Goal: Information Seeking & Learning: Learn about a topic

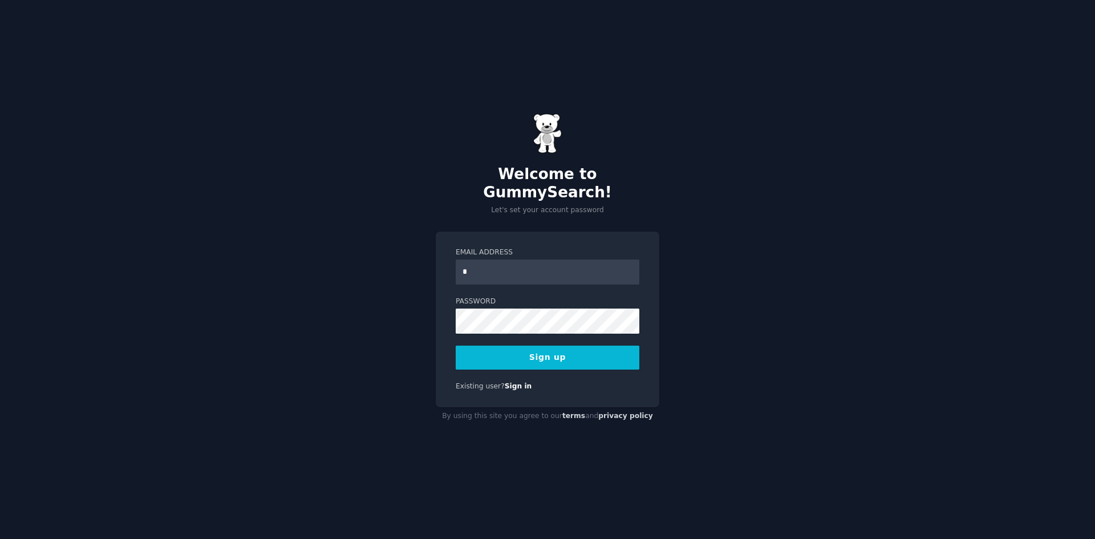
type input "**********"
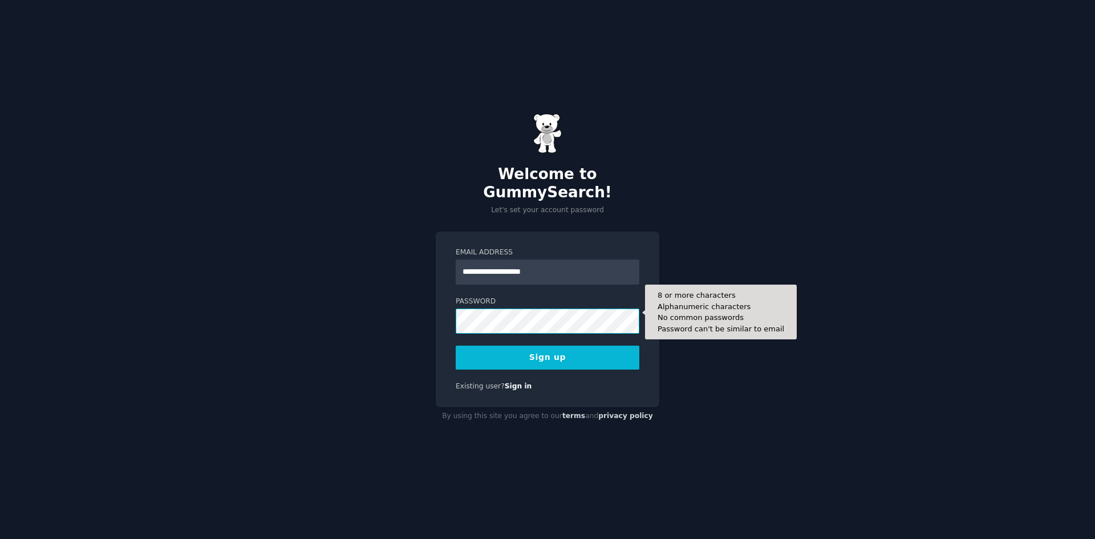
click at [456, 346] on button "Sign up" at bounding box center [548, 358] width 184 height 24
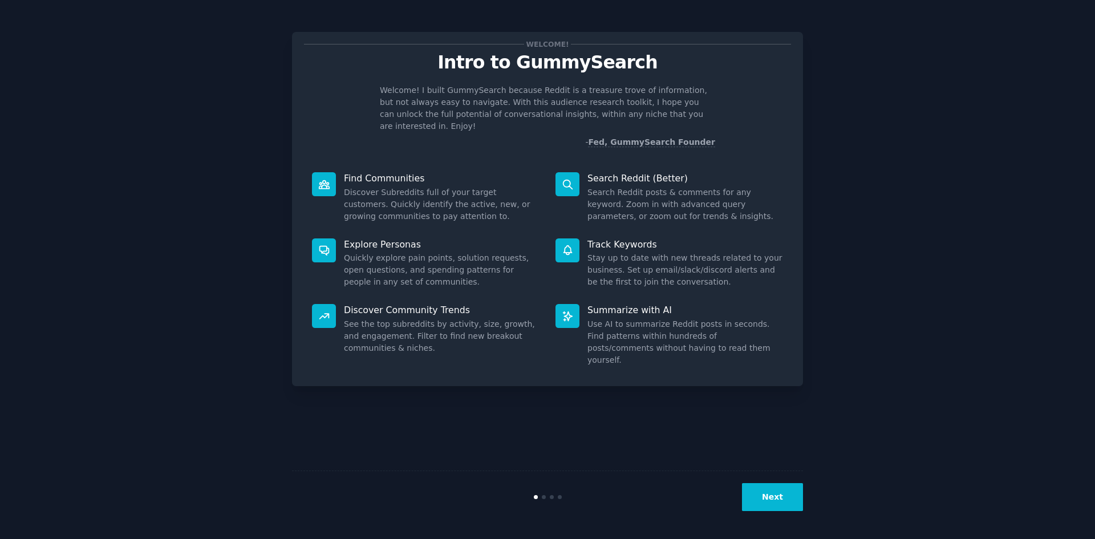
click at [813, 498] on div "Welcome! Intro to GummySearch Welcome! I built GummySearch because Reddit is a …" at bounding box center [547, 269] width 1063 height 507
click at [795, 498] on button "Next" at bounding box center [772, 497] width 61 height 28
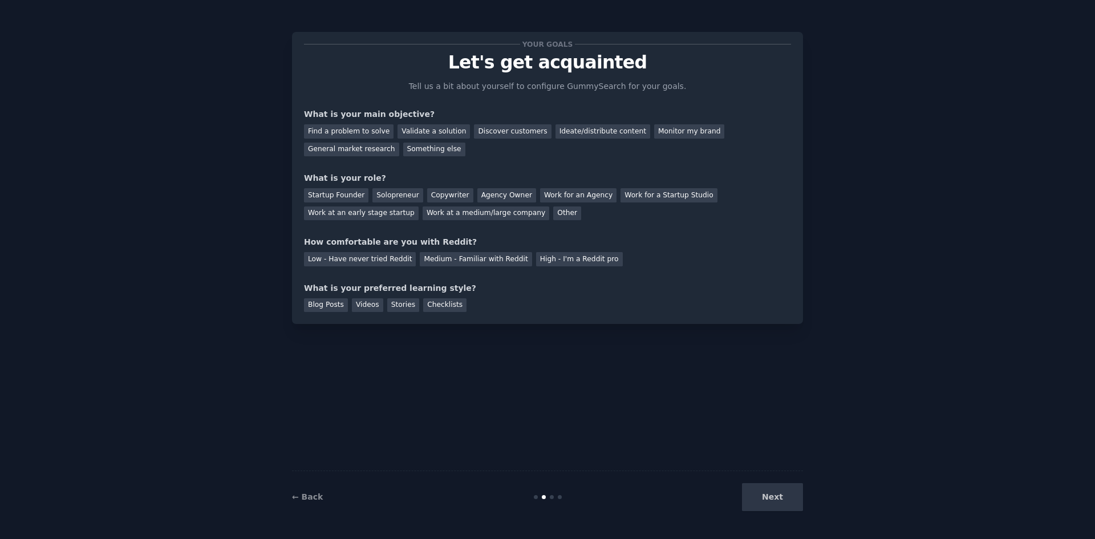
click at [784, 496] on div "Next" at bounding box center [717, 497] width 171 height 28
click at [376, 134] on div "Find a problem to solve" at bounding box center [349, 131] width 90 height 14
click at [351, 198] on div "Startup Founder" at bounding box center [336, 195] width 64 height 14
click at [423, 208] on div "Work at a medium/large company" at bounding box center [486, 213] width 127 height 14
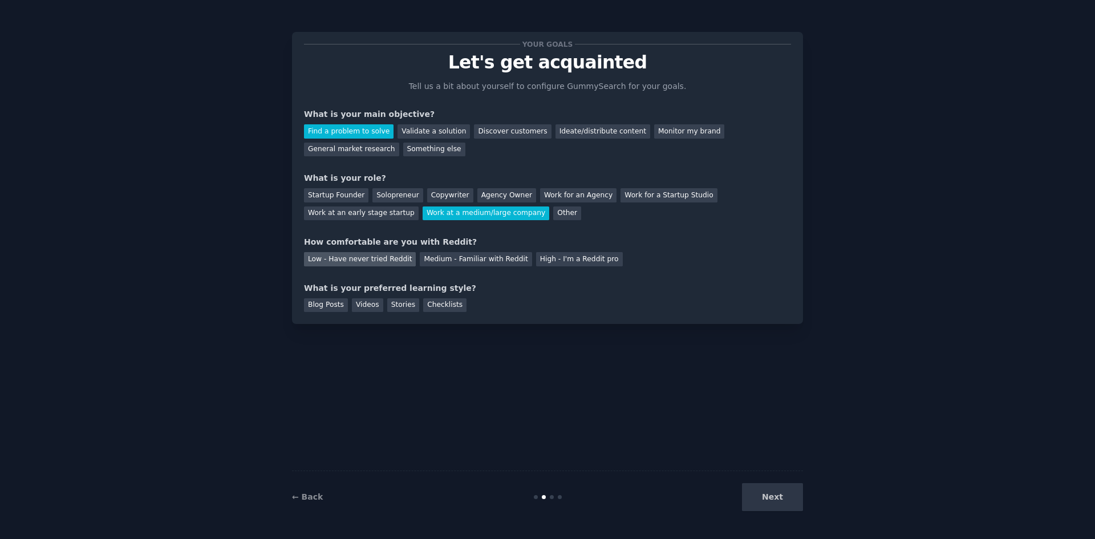
click at [364, 252] on div "Low - Have never tried Reddit" at bounding box center [360, 259] width 112 height 14
click at [339, 299] on div "Blog Posts" at bounding box center [326, 305] width 44 height 14
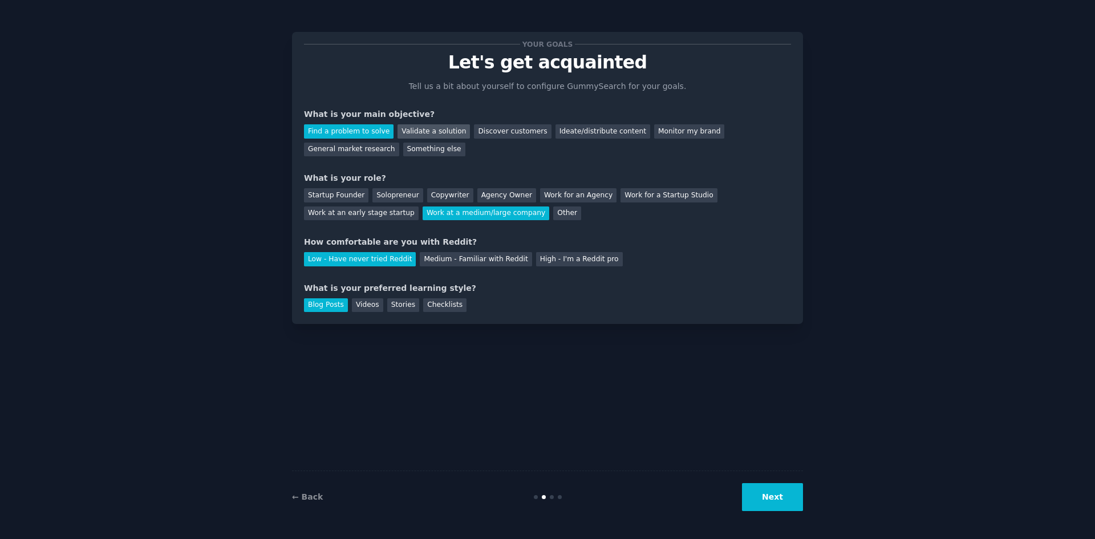
click at [429, 136] on div "Validate a solution" at bounding box center [433, 131] width 72 height 14
click at [377, 127] on div "Find a problem to solve" at bounding box center [349, 131] width 90 height 14
click at [759, 489] on button "Next" at bounding box center [772, 497] width 61 height 28
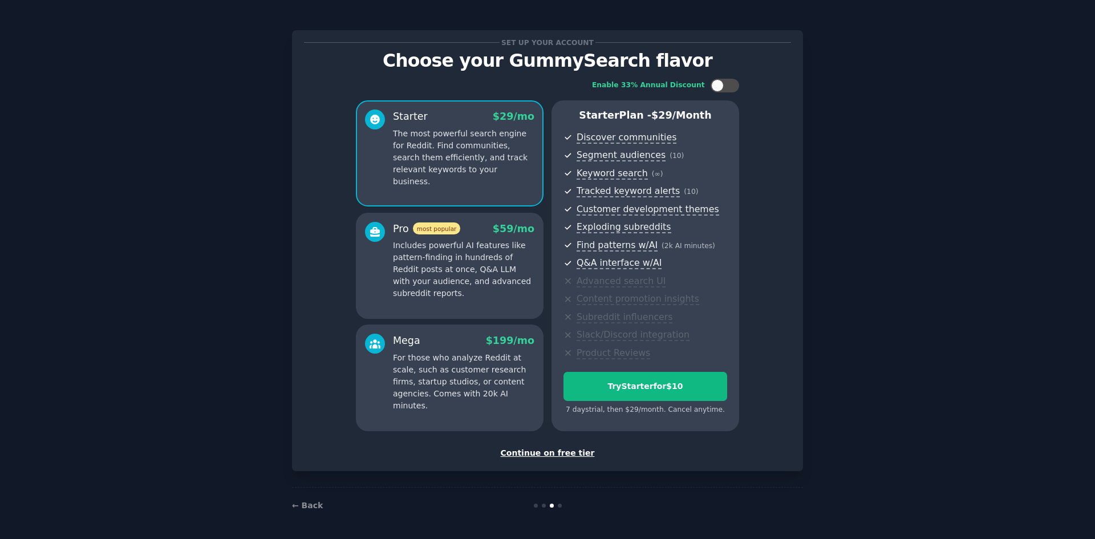
scroll to position [2, 0]
click at [558, 453] on div "Continue on free tier" at bounding box center [547, 452] width 487 height 12
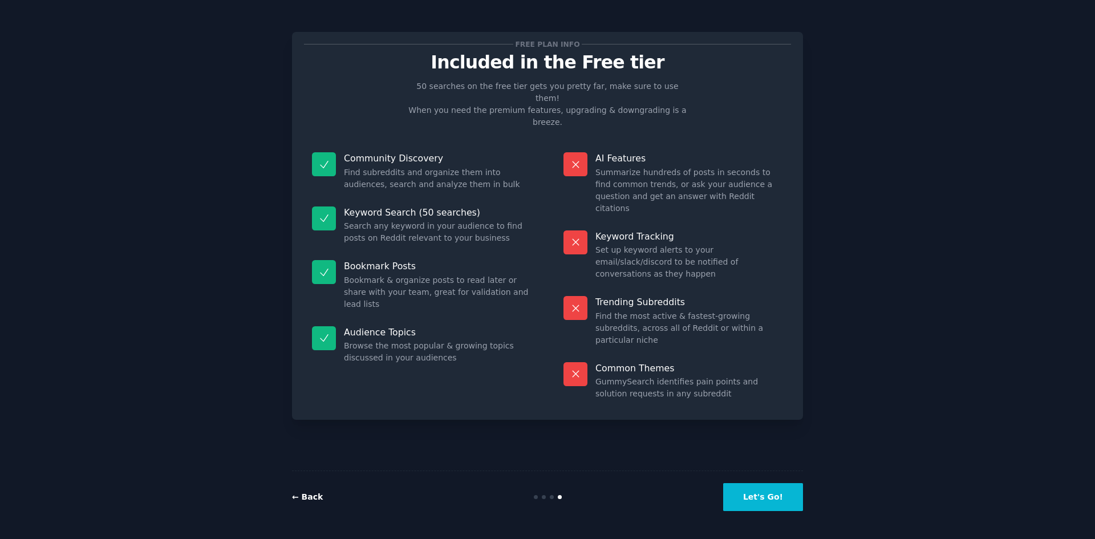
click at [313, 493] on link "← Back" at bounding box center [307, 496] width 31 height 9
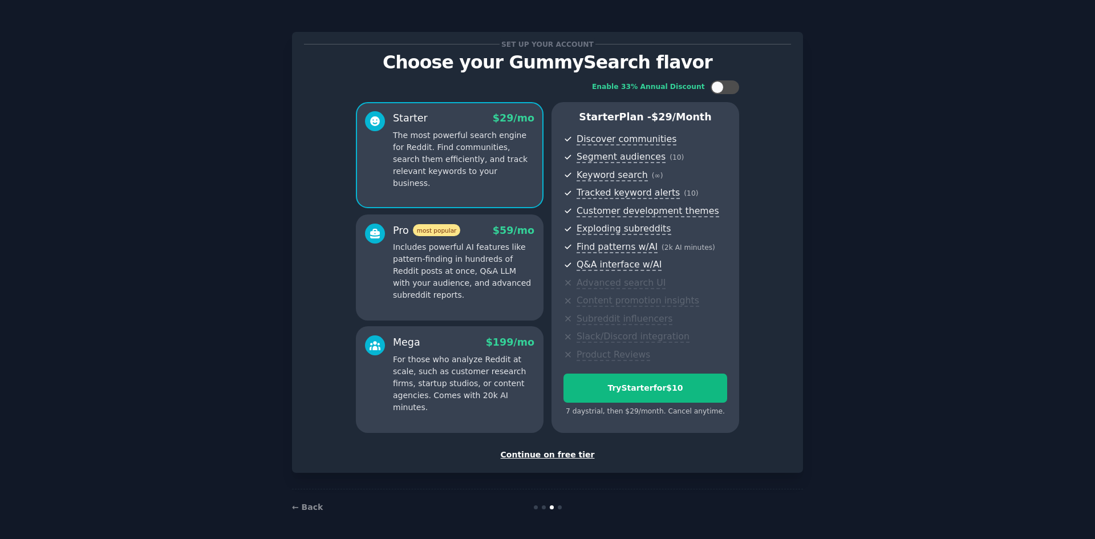
click at [546, 458] on div "Continue on free tier" at bounding box center [547, 455] width 487 height 12
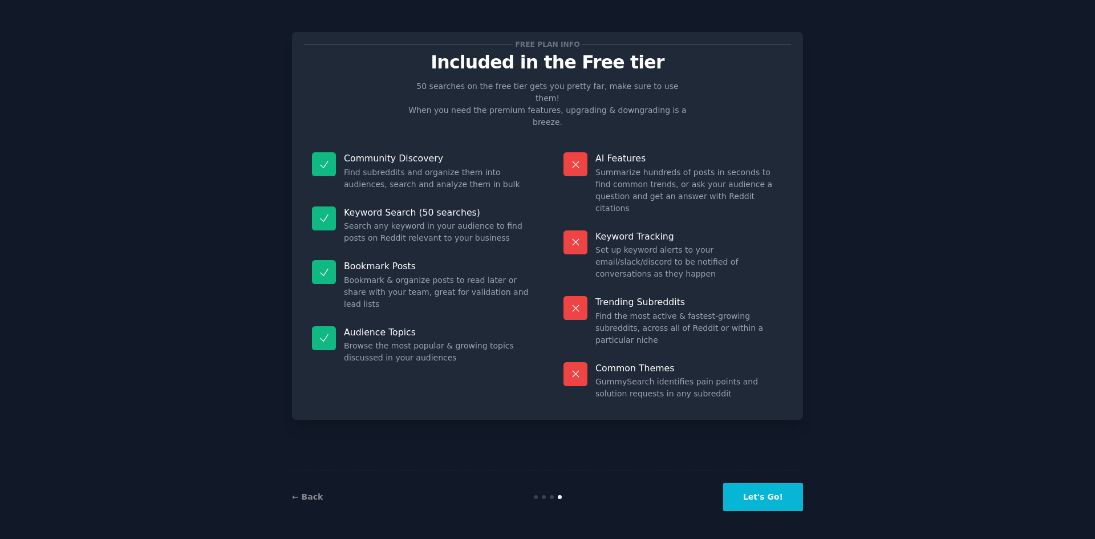
click at [756, 487] on button "Let's Go!" at bounding box center [763, 497] width 80 height 28
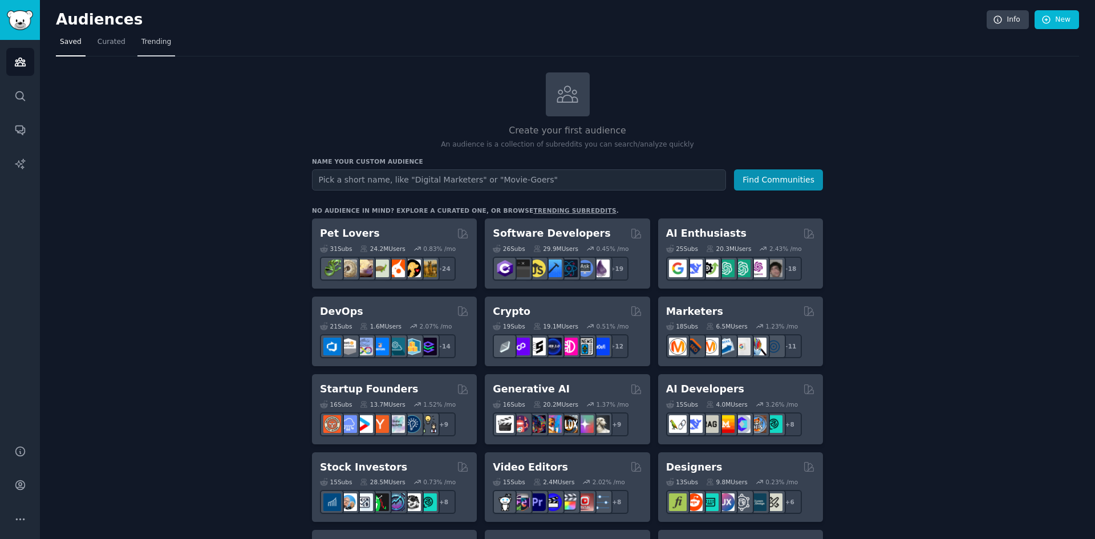
click at [149, 36] on link "Trending" at bounding box center [156, 44] width 38 height 23
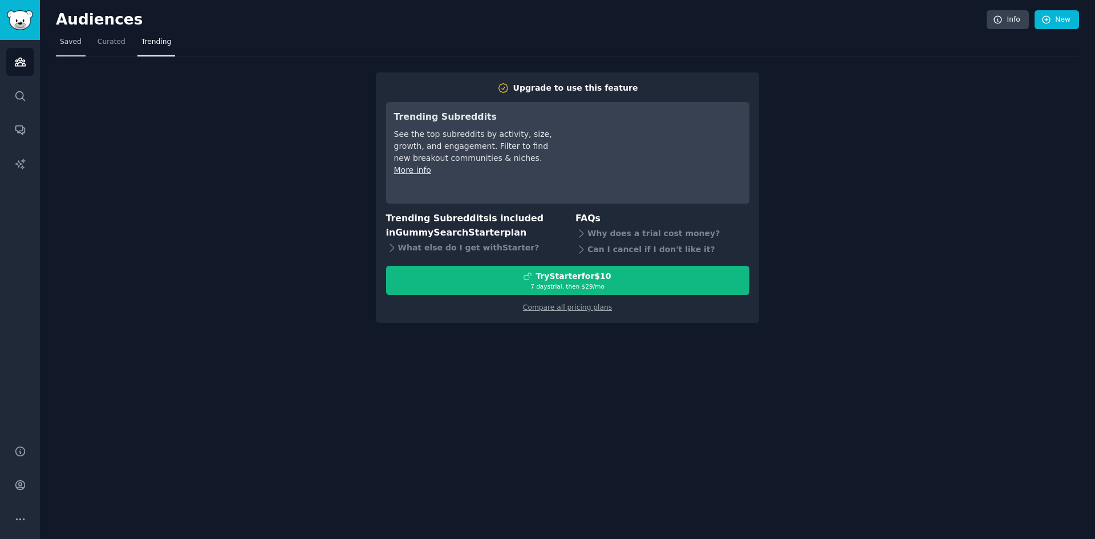
click at [66, 34] on link "Saved" at bounding box center [71, 44] width 30 height 23
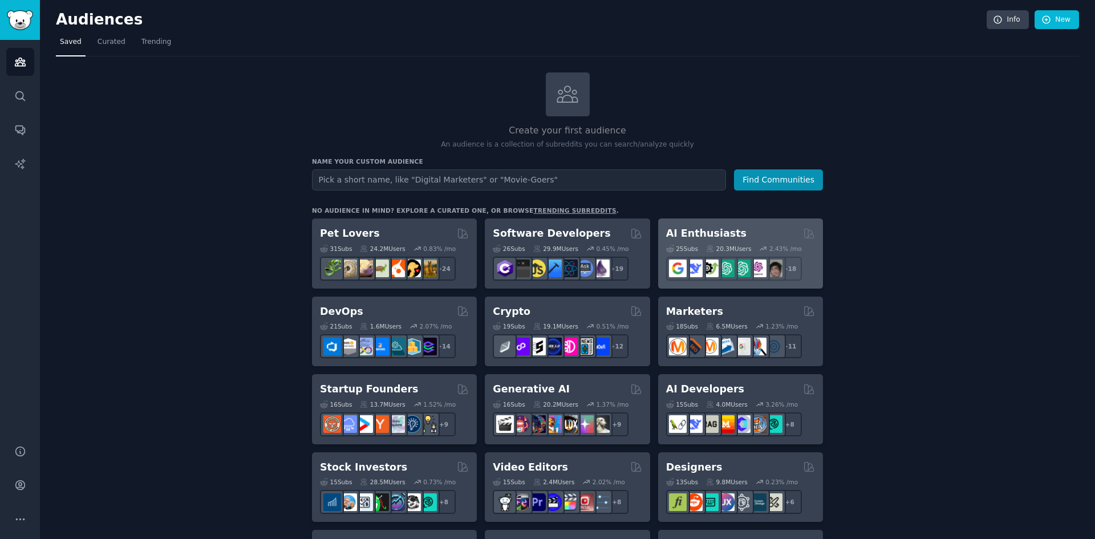
click at [777, 241] on div "25 Sub s 20.3M Users 2.43 % /mo + 18" at bounding box center [740, 261] width 149 height 40
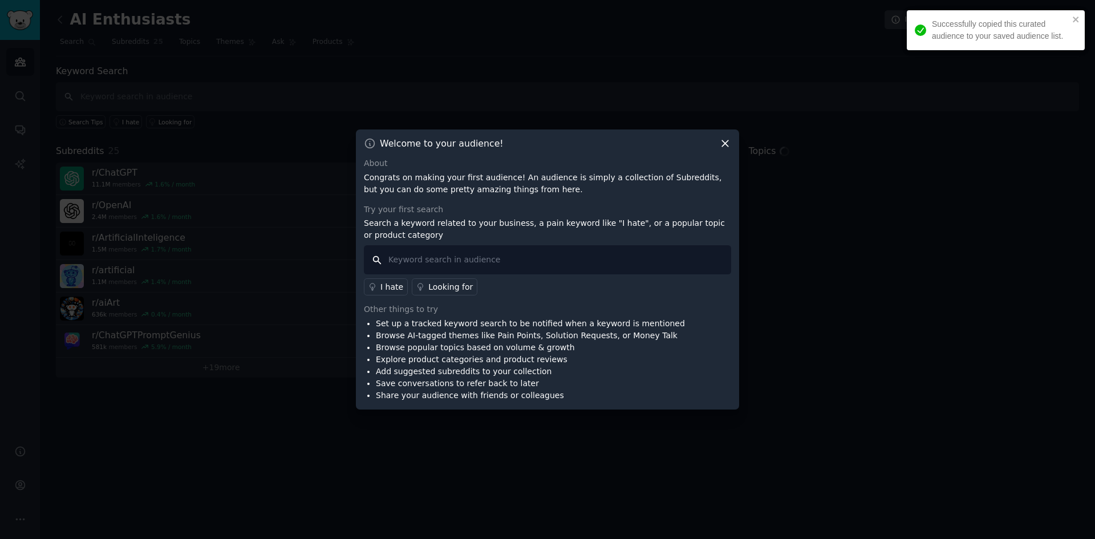
click at [420, 255] on input "text" at bounding box center [547, 259] width 367 height 29
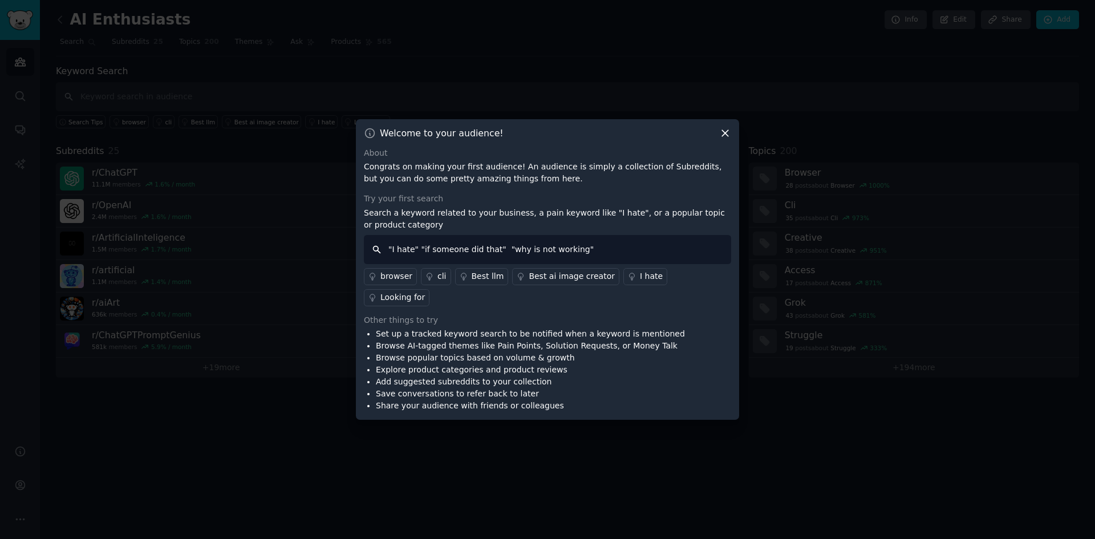
type input ""I hate" "if someone did that" "why is not working""
click at [640, 282] on div "I hate" at bounding box center [651, 276] width 23 height 12
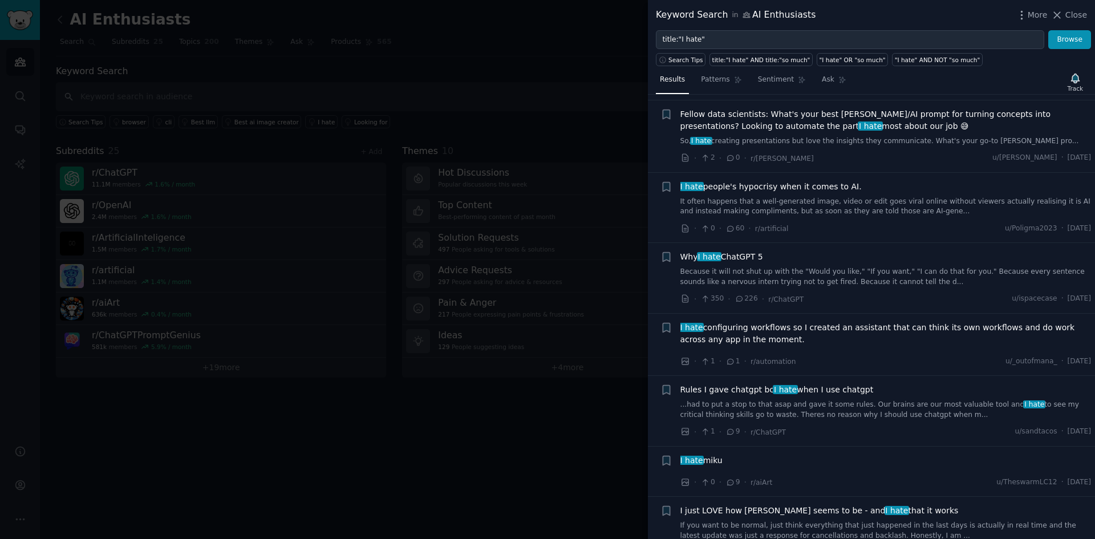
scroll to position [114, 0]
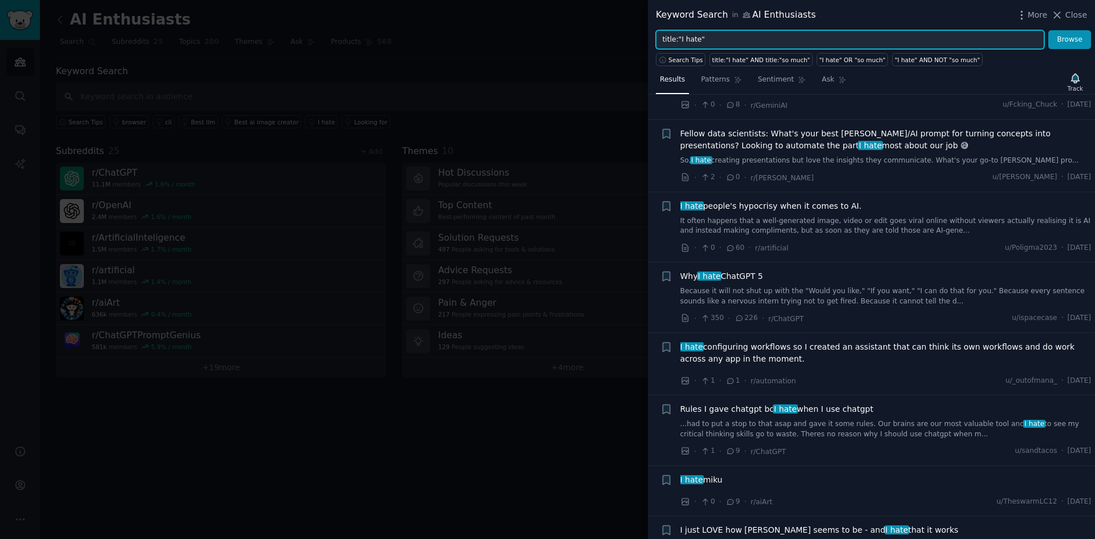
click at [972, 39] on input "title:"I hate"" at bounding box center [850, 39] width 388 height 19
click at [1048, 30] on button "Browse" at bounding box center [1069, 39] width 43 height 19
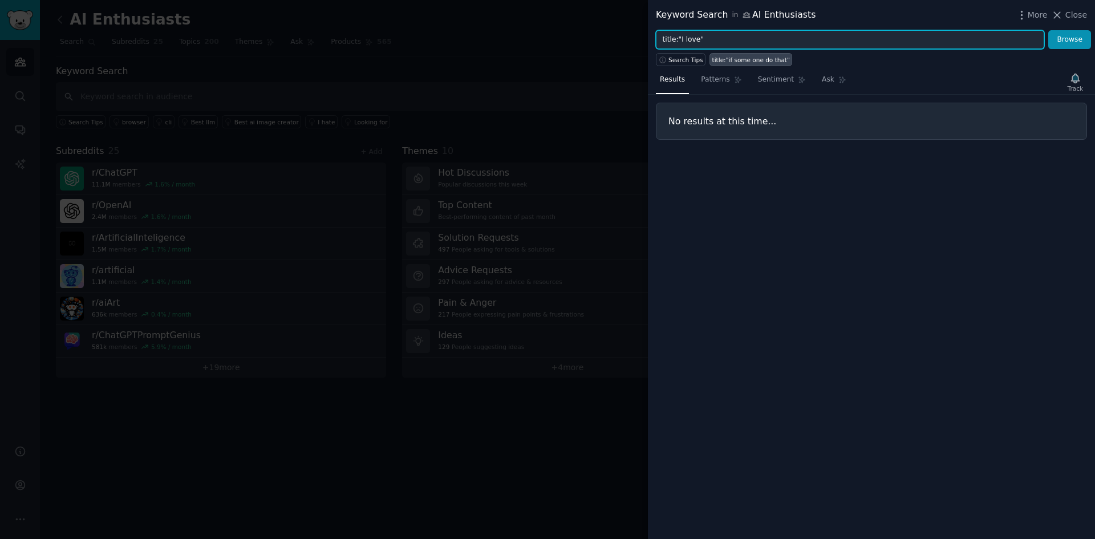
type input "title:"I love""
click at [1048, 30] on button "Browse" at bounding box center [1069, 39] width 43 height 19
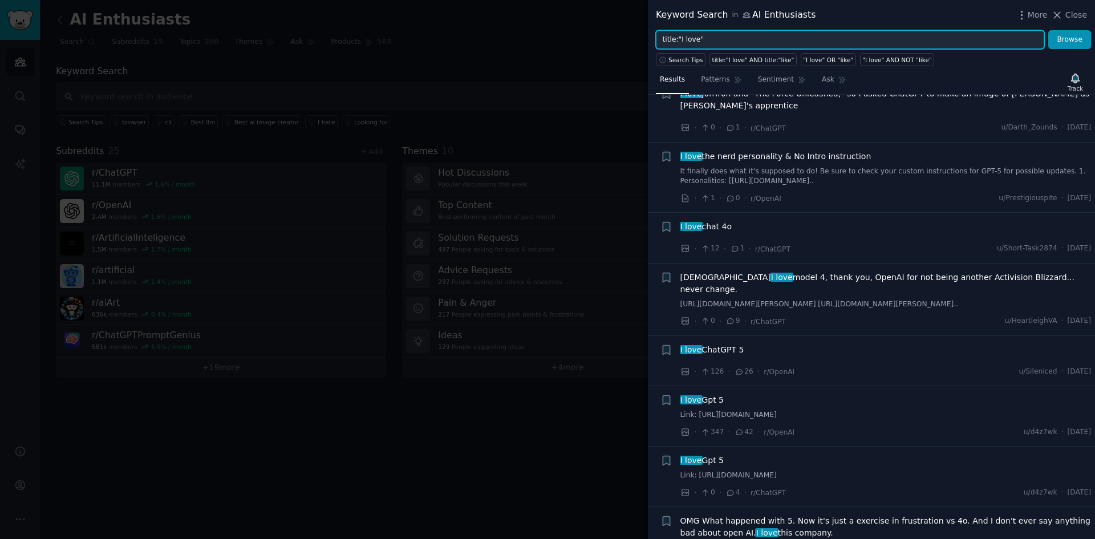
scroll to position [285, 0]
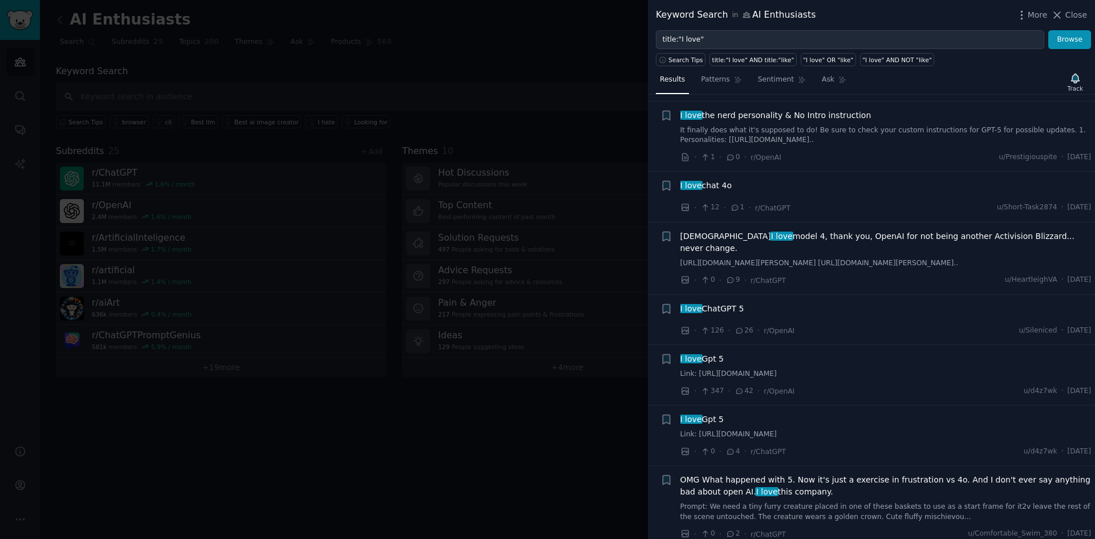
drag, startPoint x: 1069, startPoint y: 15, endPoint x: 1050, endPoint y: 31, distance: 25.1
click at [1069, 15] on span "Close" at bounding box center [1076, 15] width 22 height 12
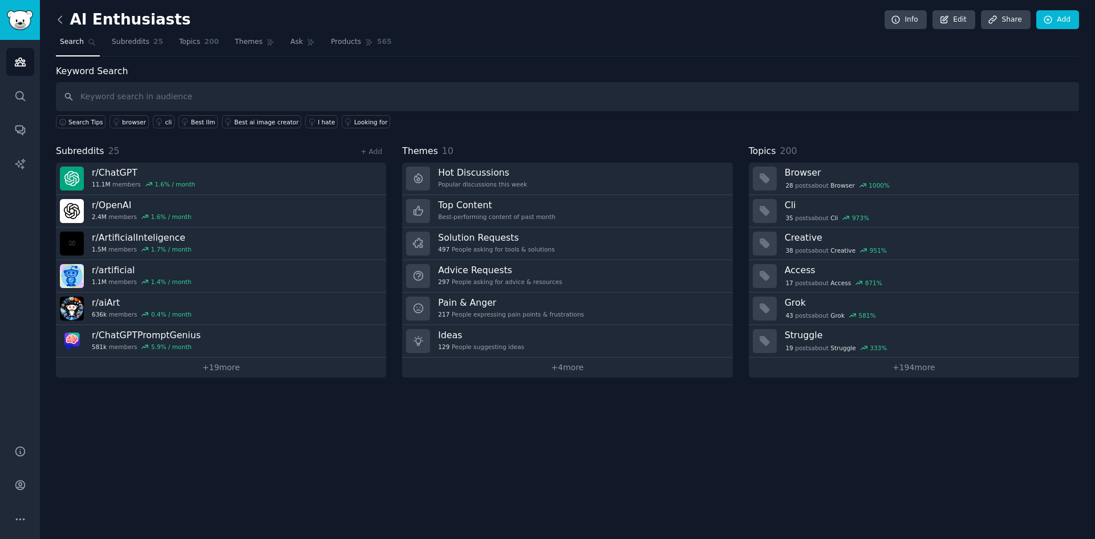
click at [60, 22] on icon at bounding box center [59, 19] width 3 height 7
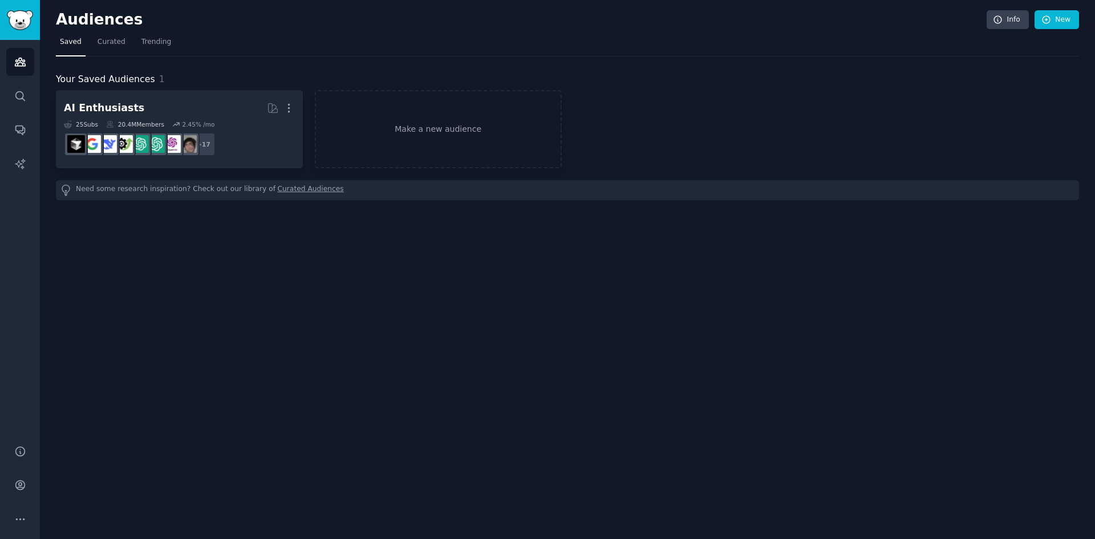
click at [74, 44] on span "Saved" at bounding box center [71, 42] width 22 height 10
click at [90, 39] on nav "Saved Curated Trending" at bounding box center [567, 44] width 1023 height 23
click at [98, 41] on span "Curated" at bounding box center [112, 42] width 28 height 10
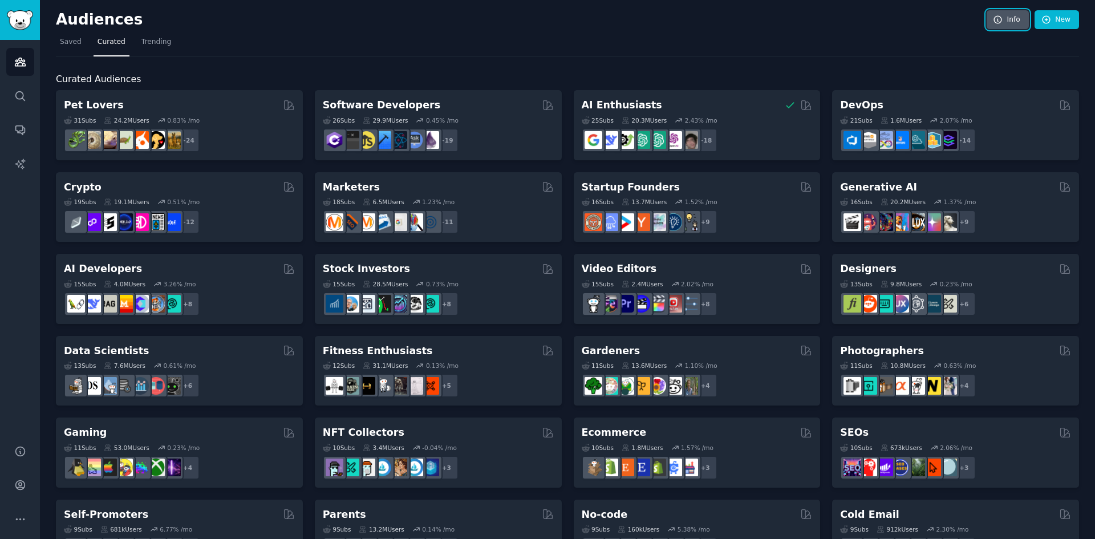
click at [1001, 18] on icon at bounding box center [998, 20] width 10 height 10
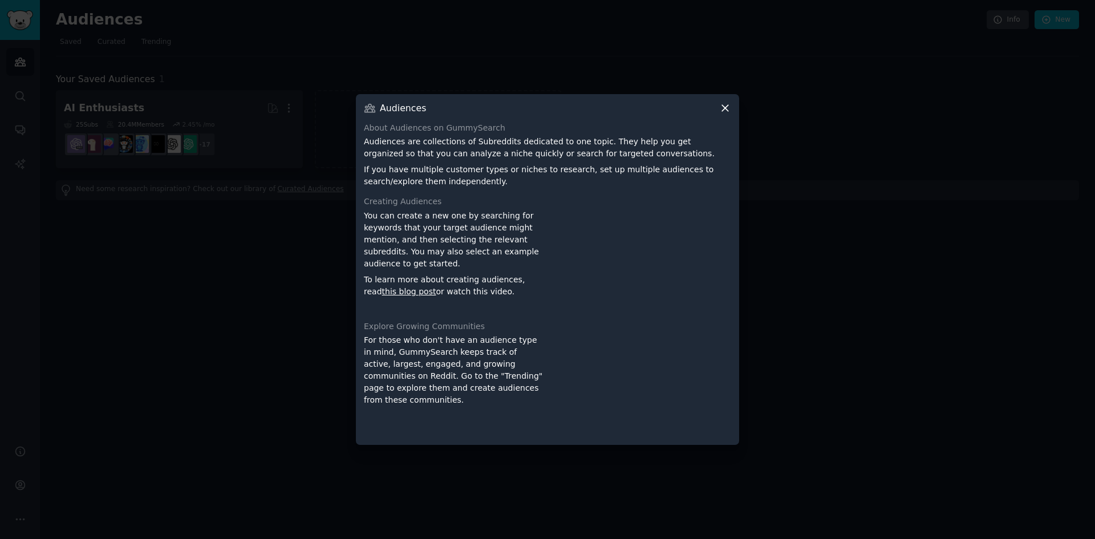
click at [721, 103] on icon at bounding box center [725, 108] width 12 height 12
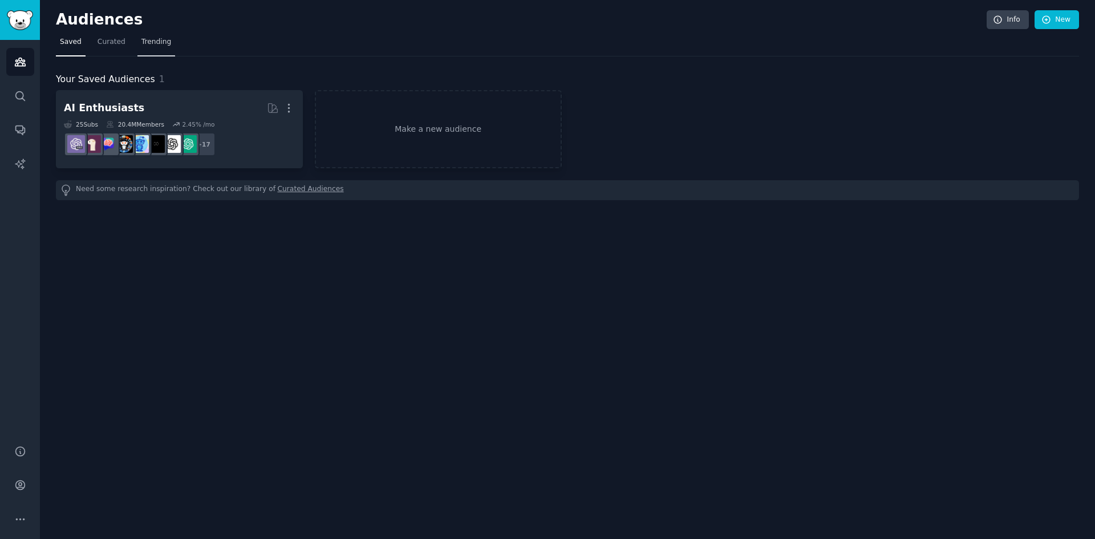
click at [160, 44] on span "Trending" at bounding box center [156, 42] width 30 height 10
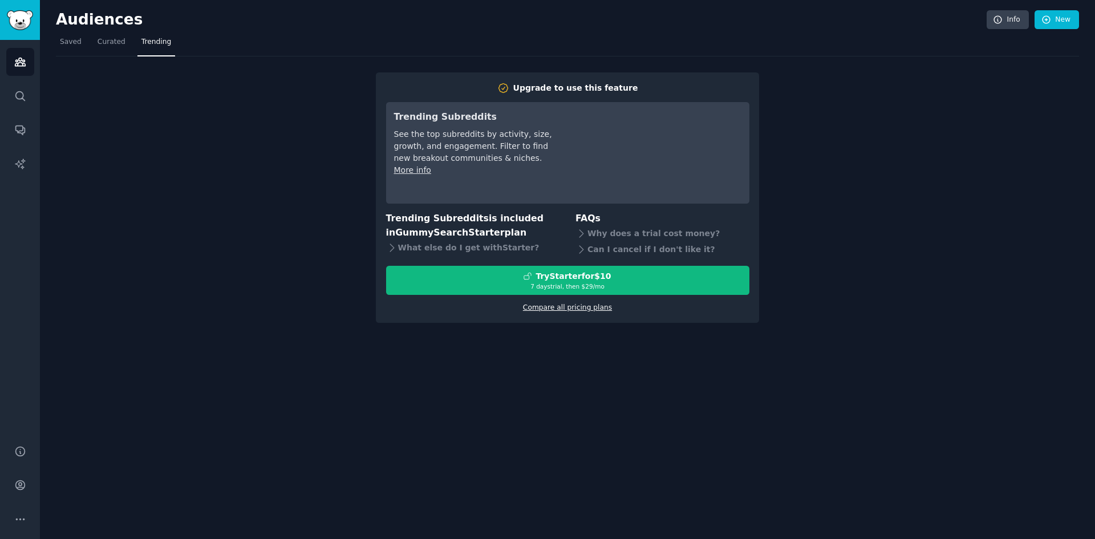
click at [546, 307] on link "Compare all pricing plans" at bounding box center [567, 307] width 89 height 8
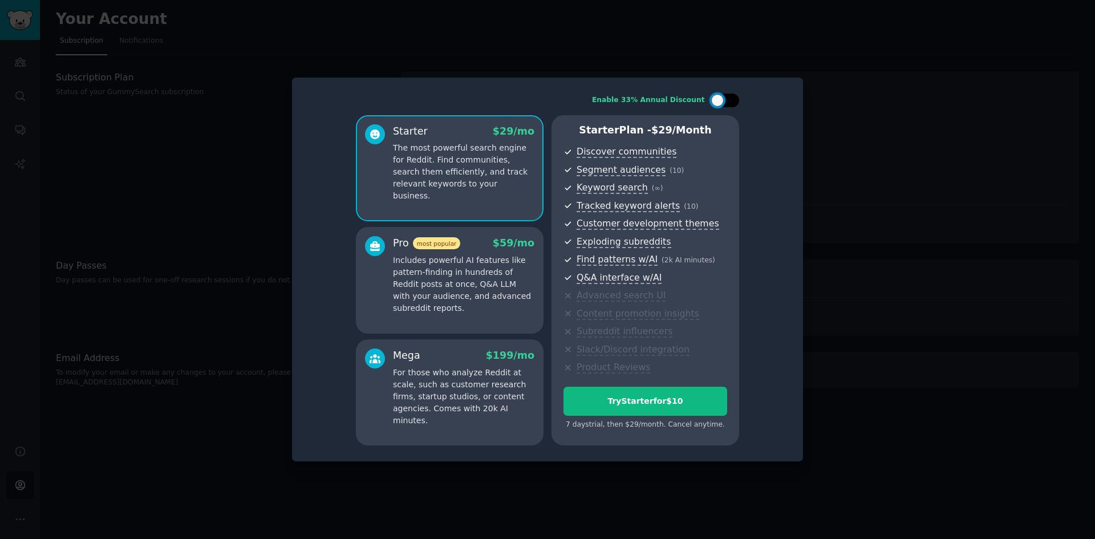
click at [716, 97] on div at bounding box center [717, 100] width 13 height 13
click at [716, 98] on icon at bounding box center [718, 101] width 6 height 6
click at [716, 97] on div at bounding box center [717, 100] width 13 height 13
click at [716, 98] on icon at bounding box center [718, 101] width 6 height 6
click at [716, 97] on div at bounding box center [717, 100] width 13 height 13
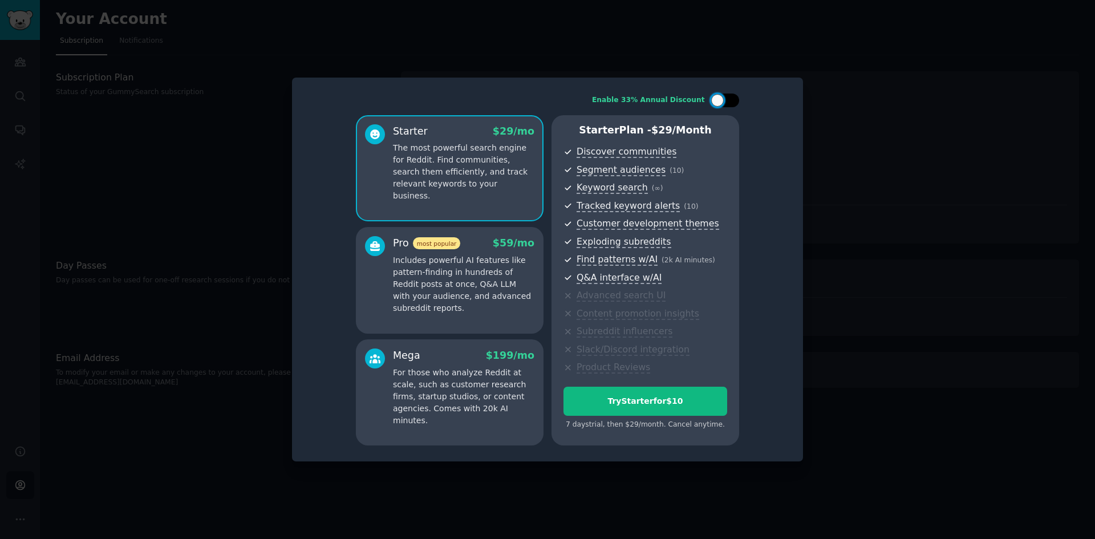
checkbox input "true"
click at [1054, 197] on div at bounding box center [547, 269] width 1095 height 539
click at [628, 519] on div at bounding box center [547, 269] width 1095 height 539
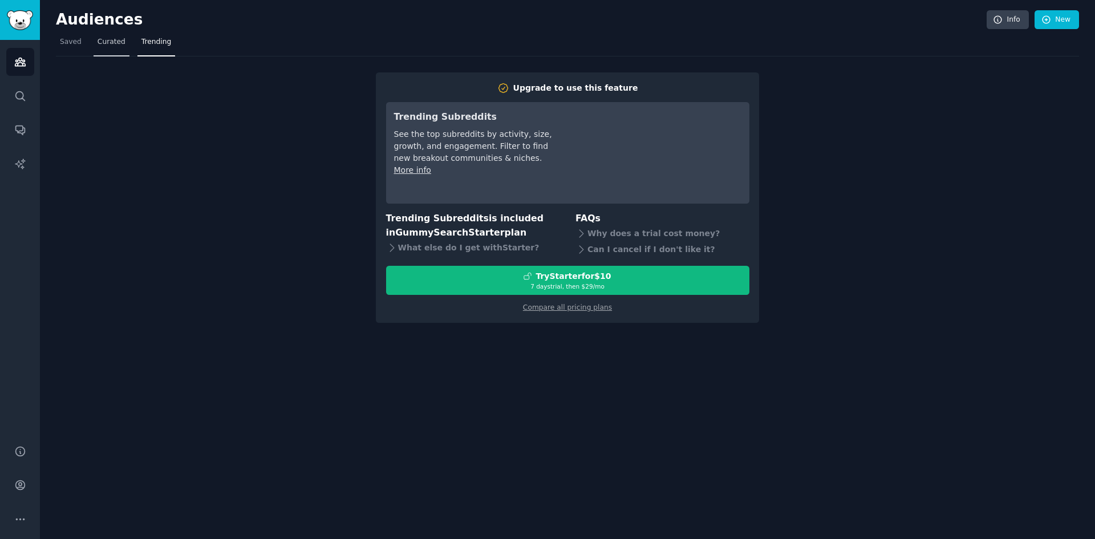
click at [107, 36] on link "Curated" at bounding box center [112, 44] width 36 height 23
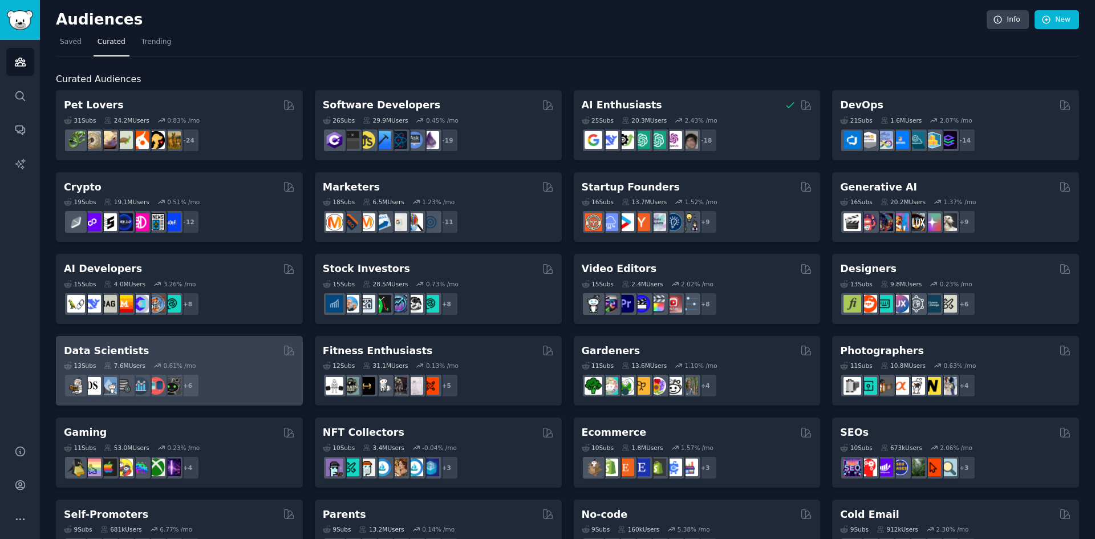
click at [109, 352] on h2 "Data Scientists" at bounding box center [106, 351] width 85 height 14
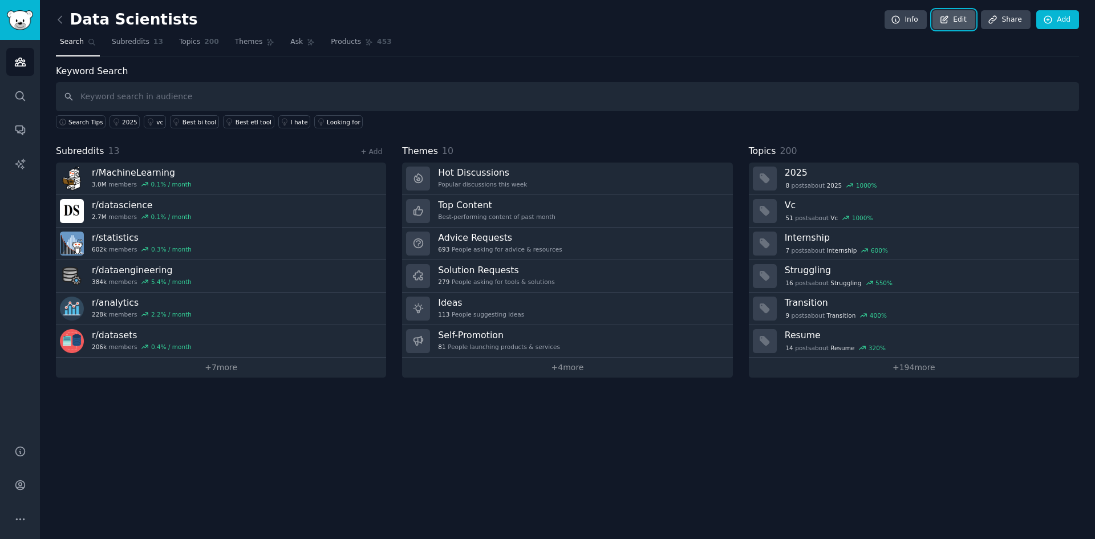
click at [946, 16] on icon at bounding box center [944, 20] width 10 height 10
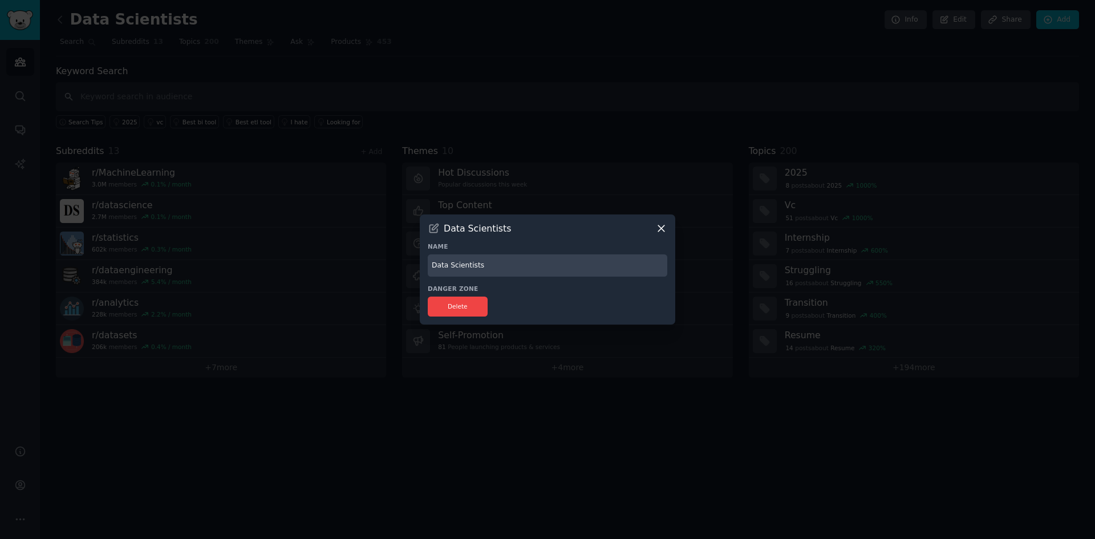
click at [472, 270] on input "Data Scientists" at bounding box center [548, 265] width 240 height 22
click at [658, 226] on icon at bounding box center [661, 229] width 6 height 6
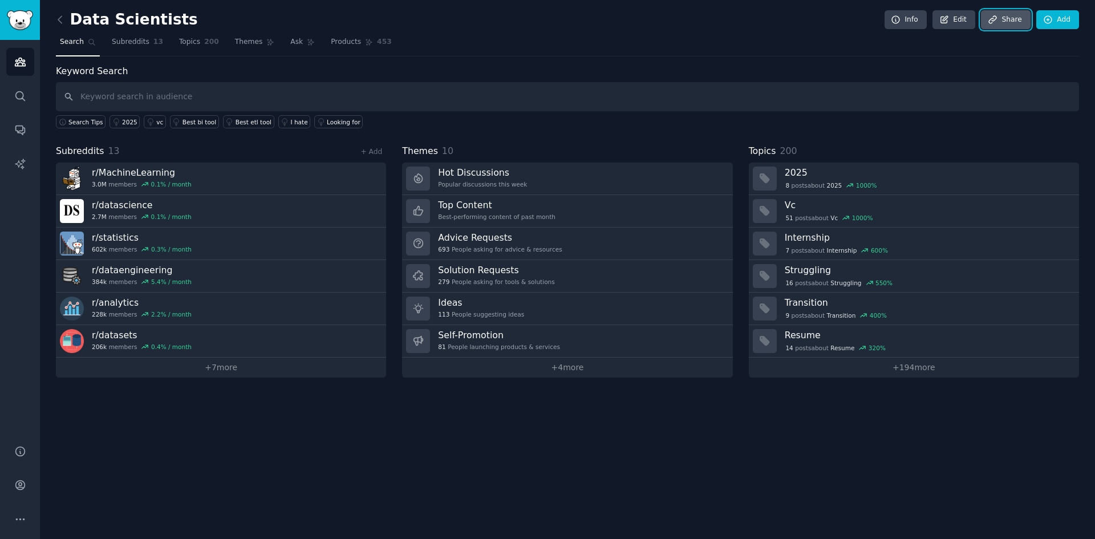
click at [1001, 22] on link "Share" at bounding box center [1005, 19] width 49 height 19
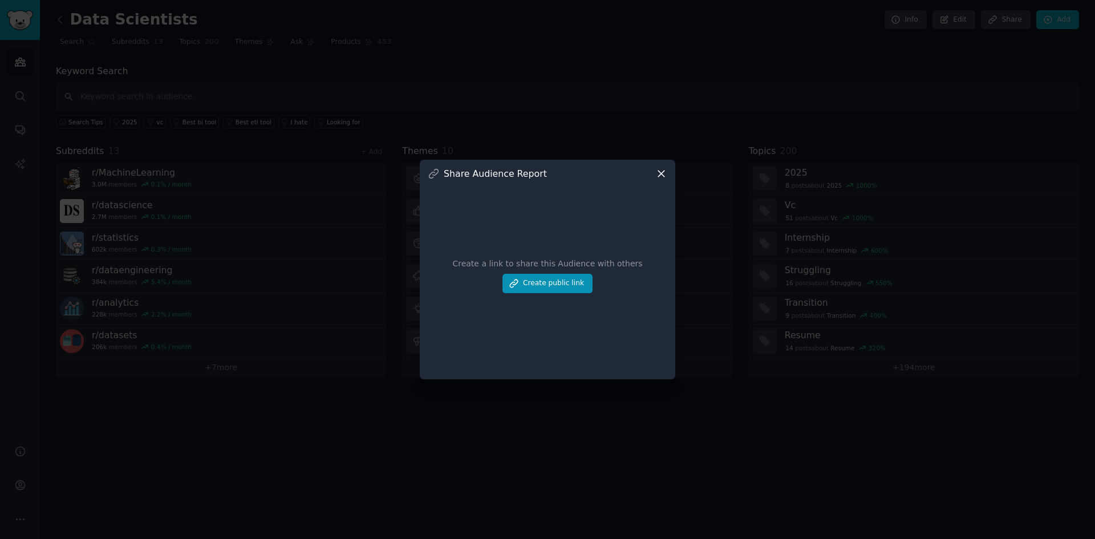
click at [660, 173] on icon at bounding box center [661, 174] width 12 height 12
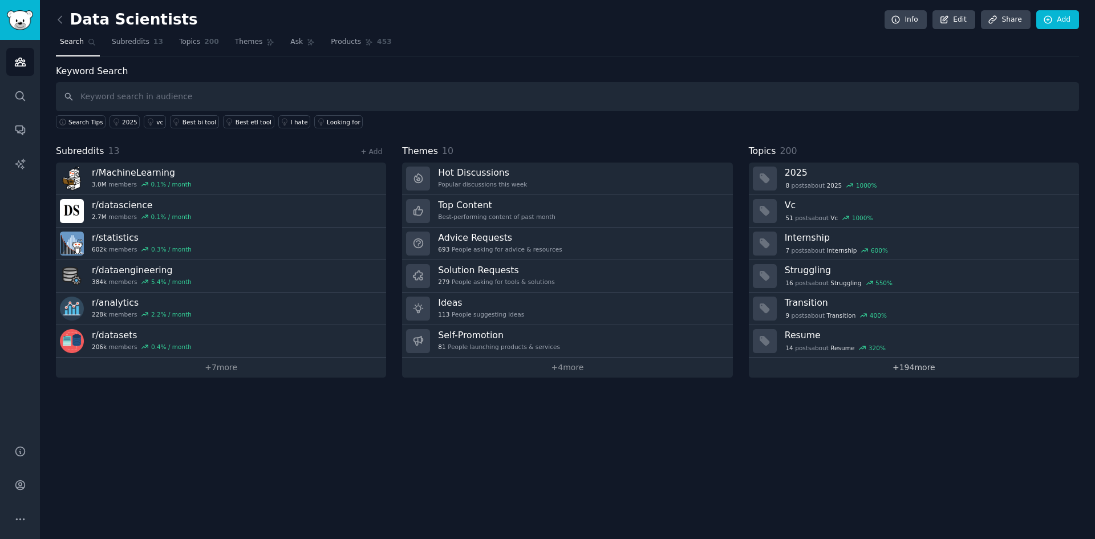
click at [856, 366] on link "+ 194 more" at bounding box center [914, 368] width 330 height 20
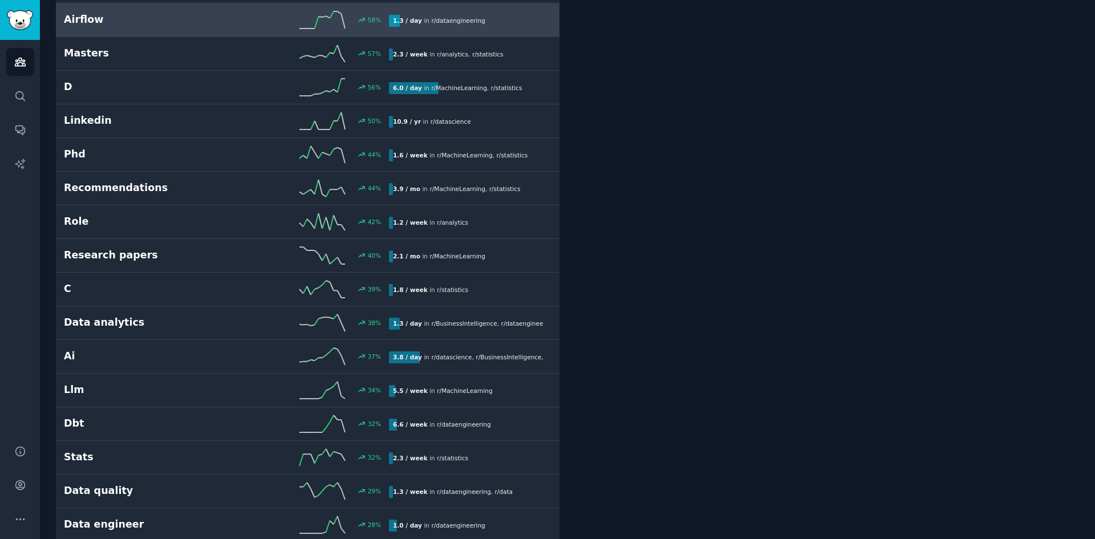
scroll to position [1426, 0]
